Goal: Transaction & Acquisition: Purchase product/service

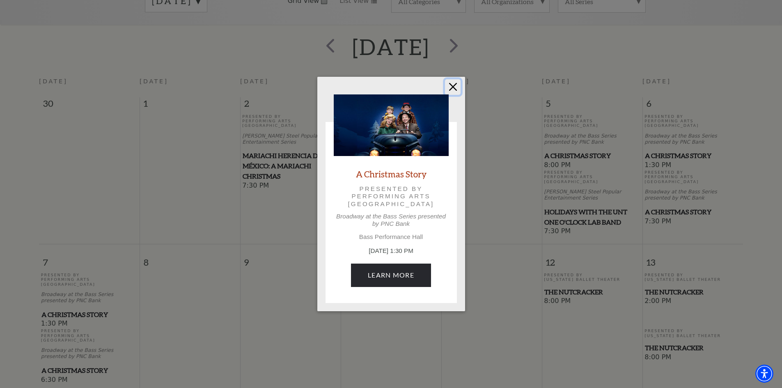
click at [452, 85] on button "Close" at bounding box center [453, 87] width 16 height 16
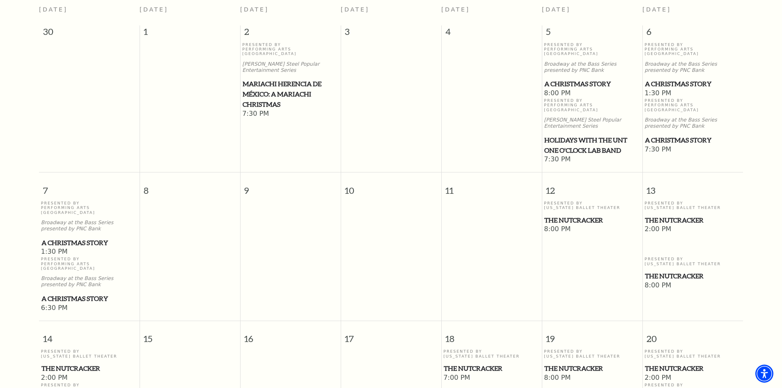
scroll to position [237, 0]
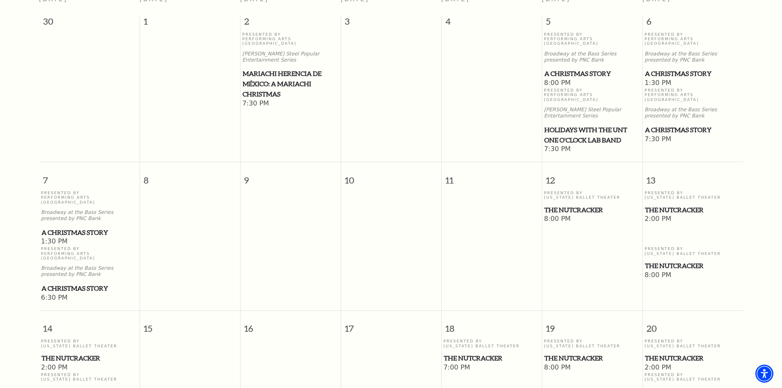
click at [74, 283] on span "A Christmas Story" at bounding box center [89, 288] width 96 height 10
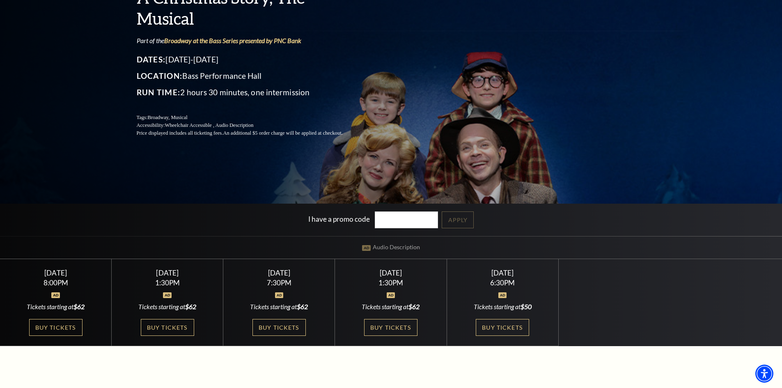
scroll to position [164, 0]
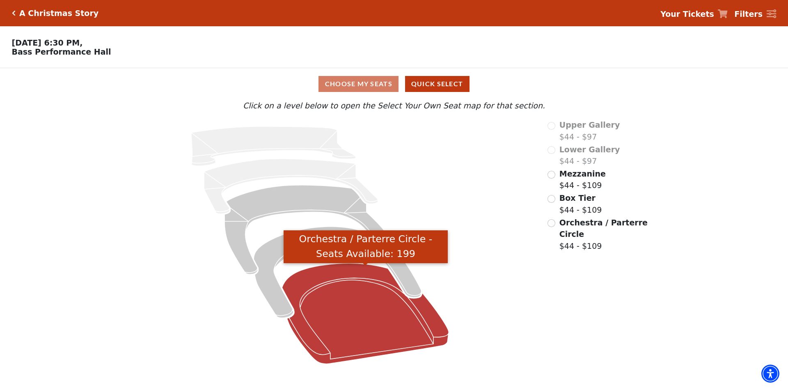
click at [350, 306] on icon "Orchestra / Parterre Circle - Seats Available: 199" at bounding box center [366, 313] width 167 height 101
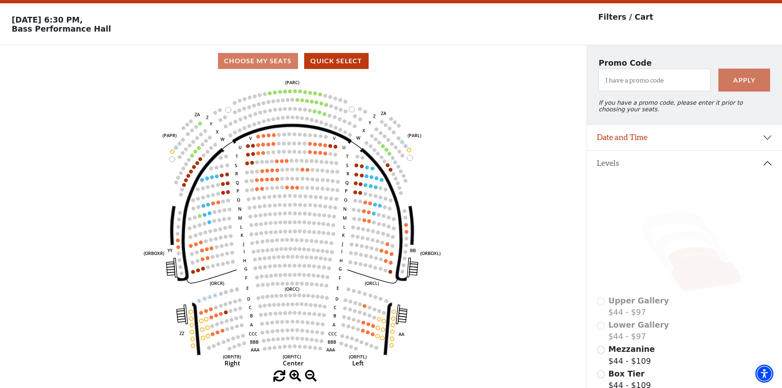
scroll to position [38, 0]
